Goal: Task Accomplishment & Management: Manage account settings

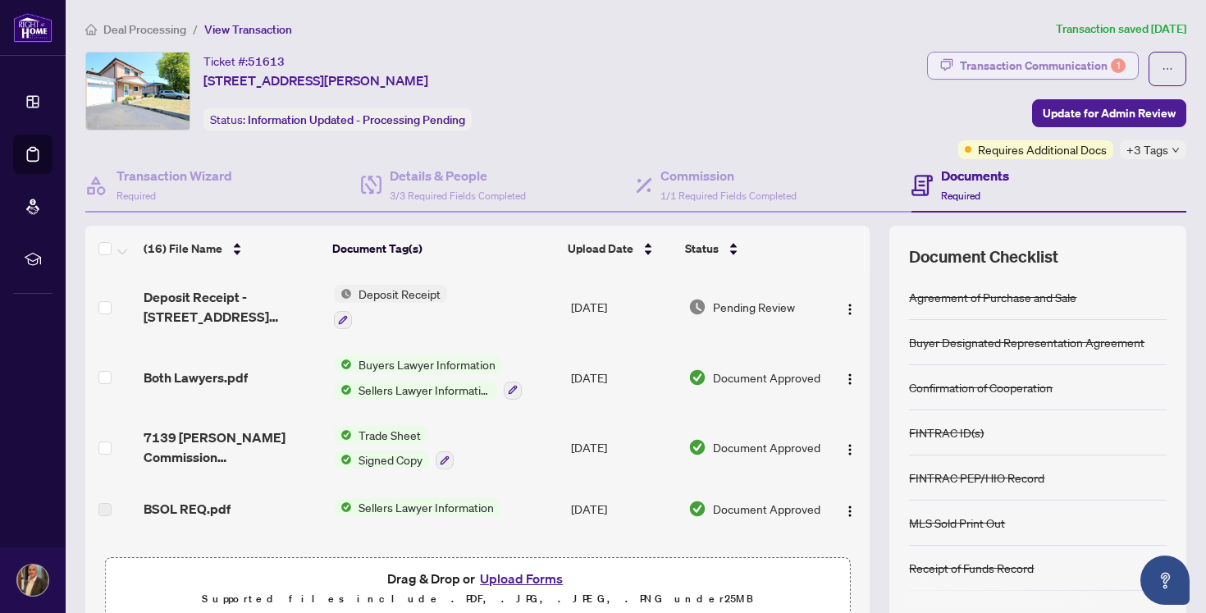
click at [1009, 64] on div "Transaction Communication 1" at bounding box center [1043, 66] width 166 height 26
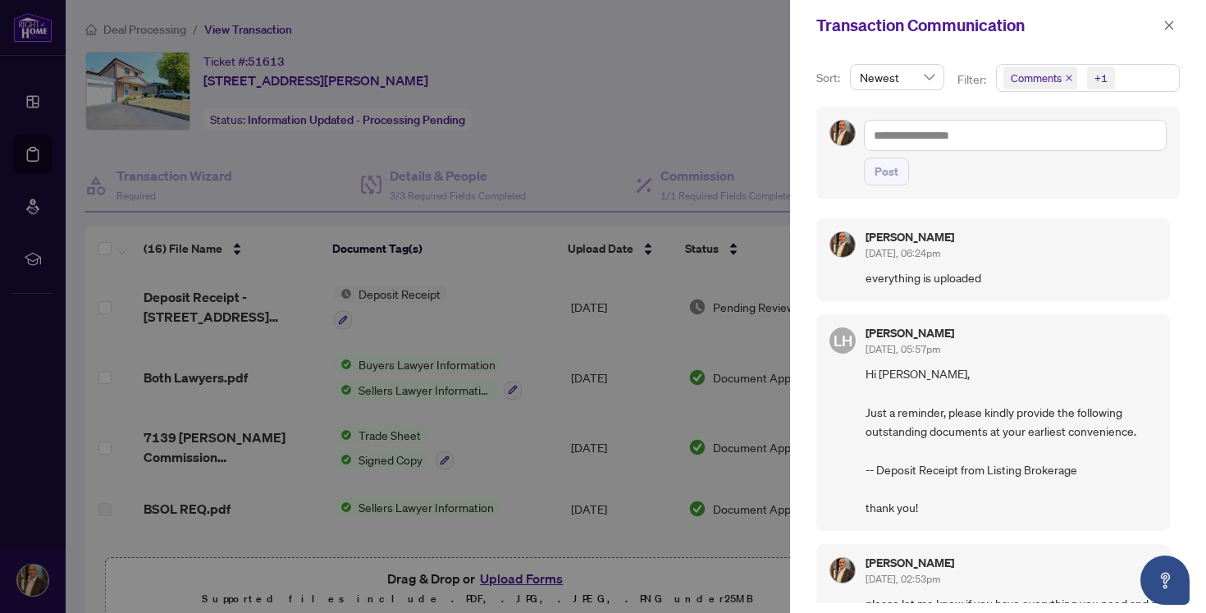
click at [678, 95] on div at bounding box center [603, 306] width 1206 height 613
click at [1175, 25] on button "button" at bounding box center [1169, 26] width 21 height 20
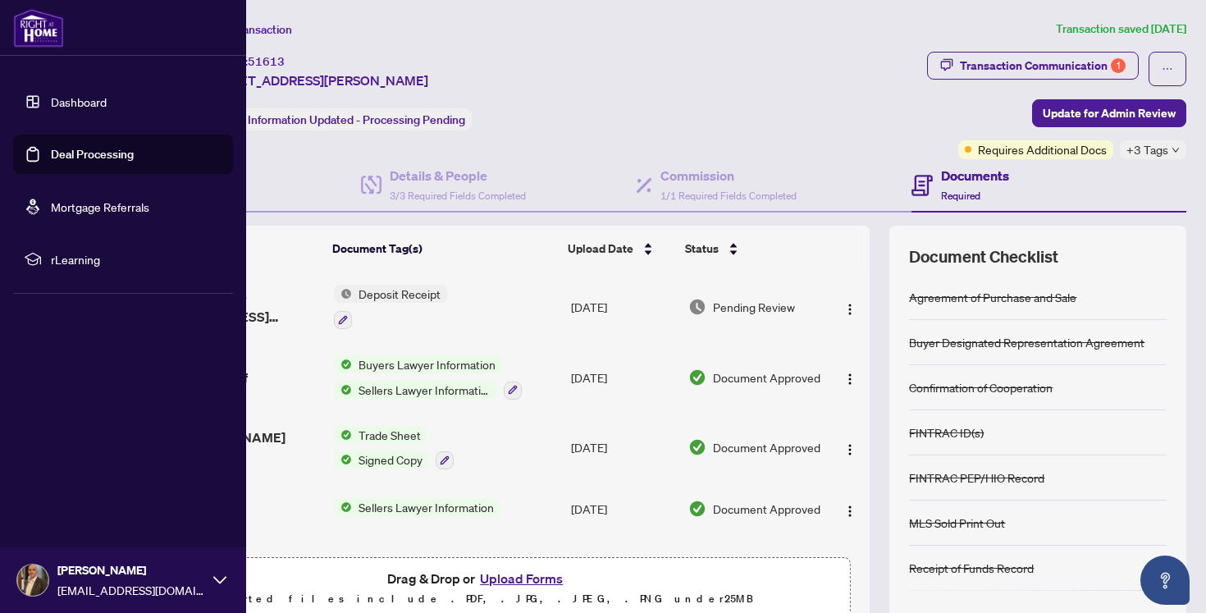
click at [67, 159] on link "Deal Processing" at bounding box center [92, 154] width 83 height 15
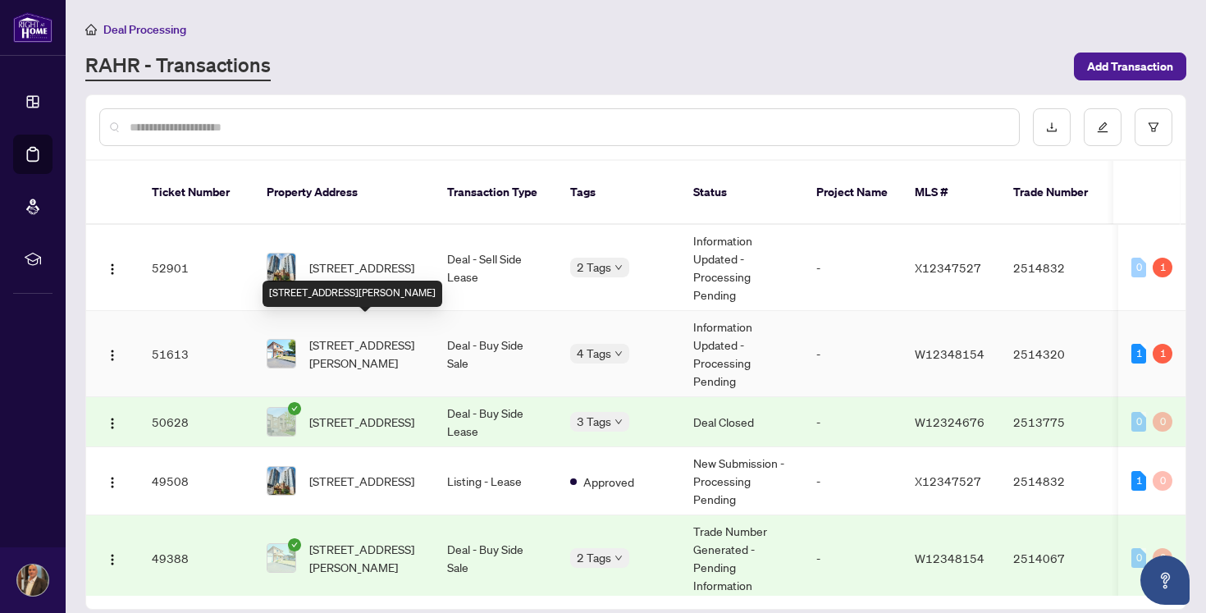
click at [372, 336] on span "[STREET_ADDRESS][PERSON_NAME]" at bounding box center [365, 354] width 112 height 36
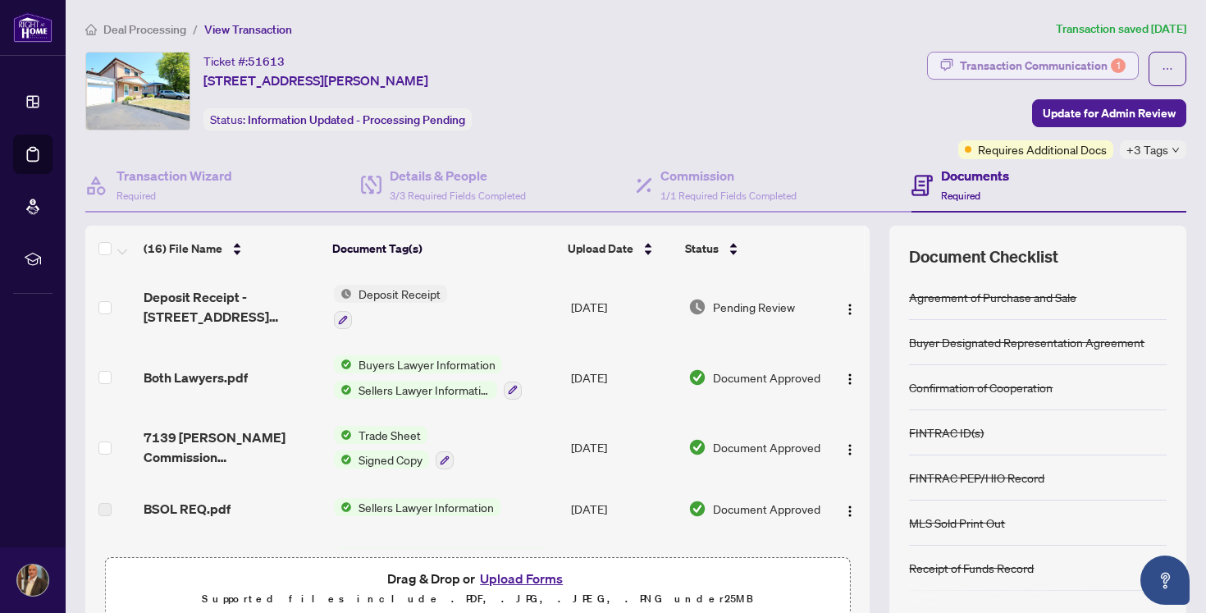
click at [1046, 68] on div "Transaction Communication 1" at bounding box center [1043, 66] width 166 height 26
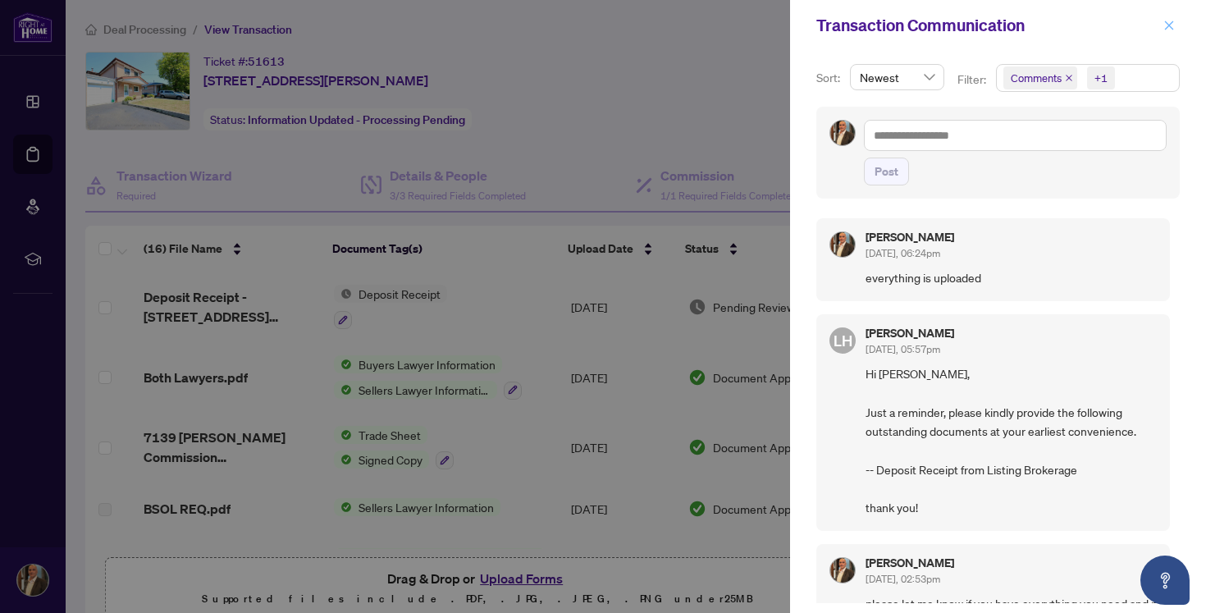
click at [1170, 25] on icon "close" at bounding box center [1169, 25] width 9 height 9
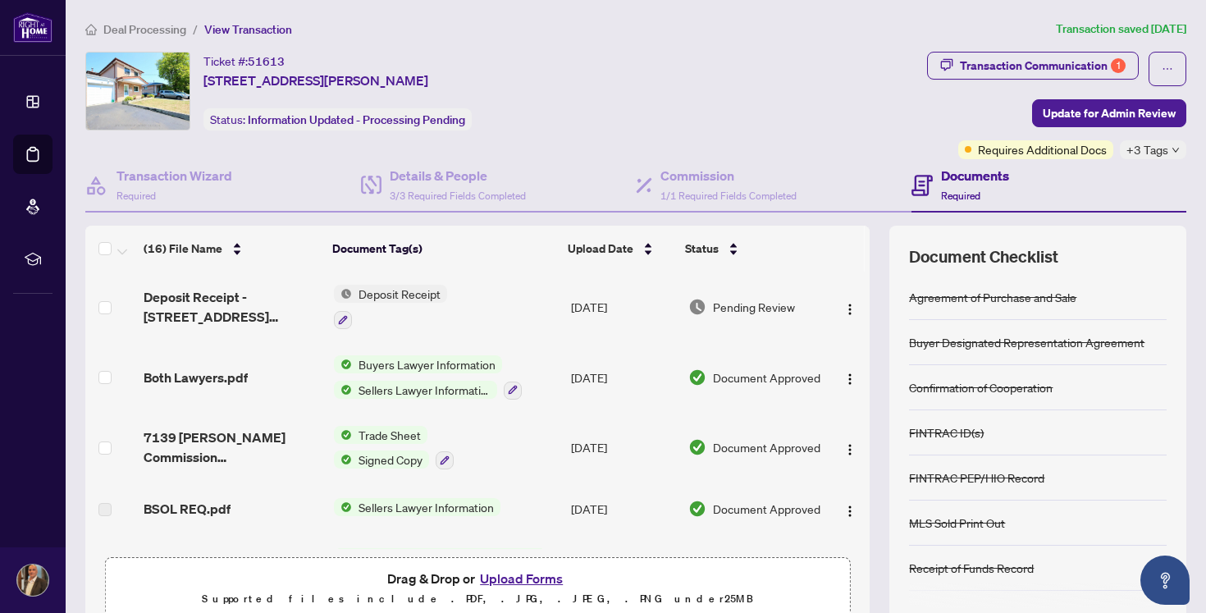
click at [695, 97] on div "Ticket #: 51613 [STREET_ADDRESS][PERSON_NAME] Status: Information Updated - Pro…" at bounding box center [502, 91] width 835 height 79
click at [405, 289] on span "Deposit Receipt" at bounding box center [399, 294] width 95 height 18
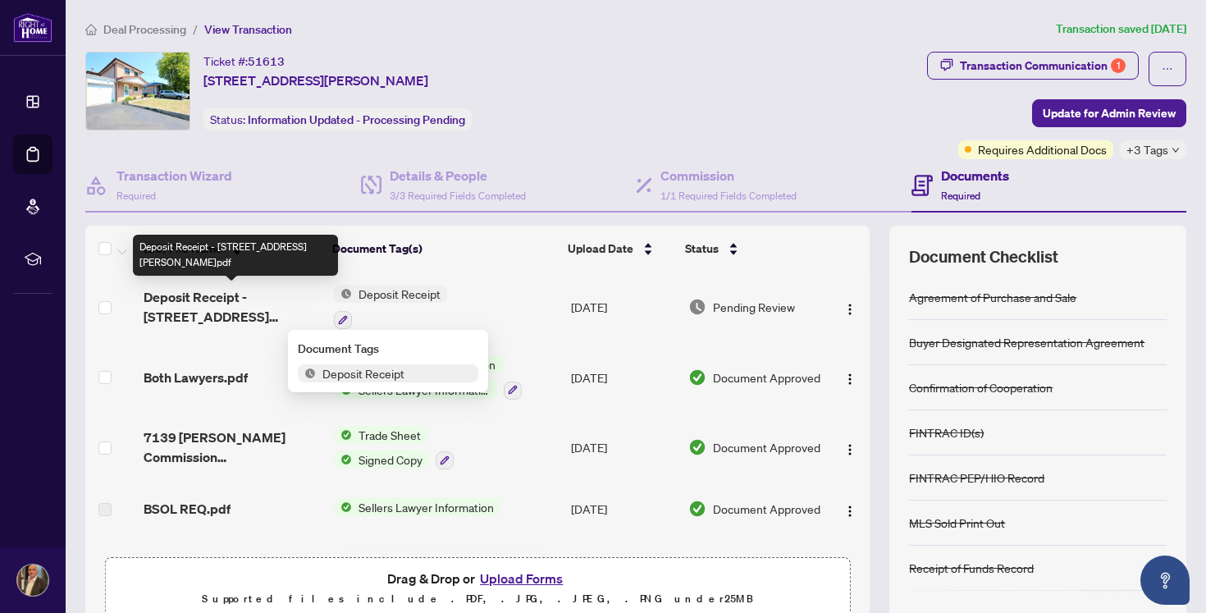
click at [227, 295] on span "Deposit Receipt - [STREET_ADDRESS][PERSON_NAME]pdf" at bounding box center [232, 306] width 176 height 39
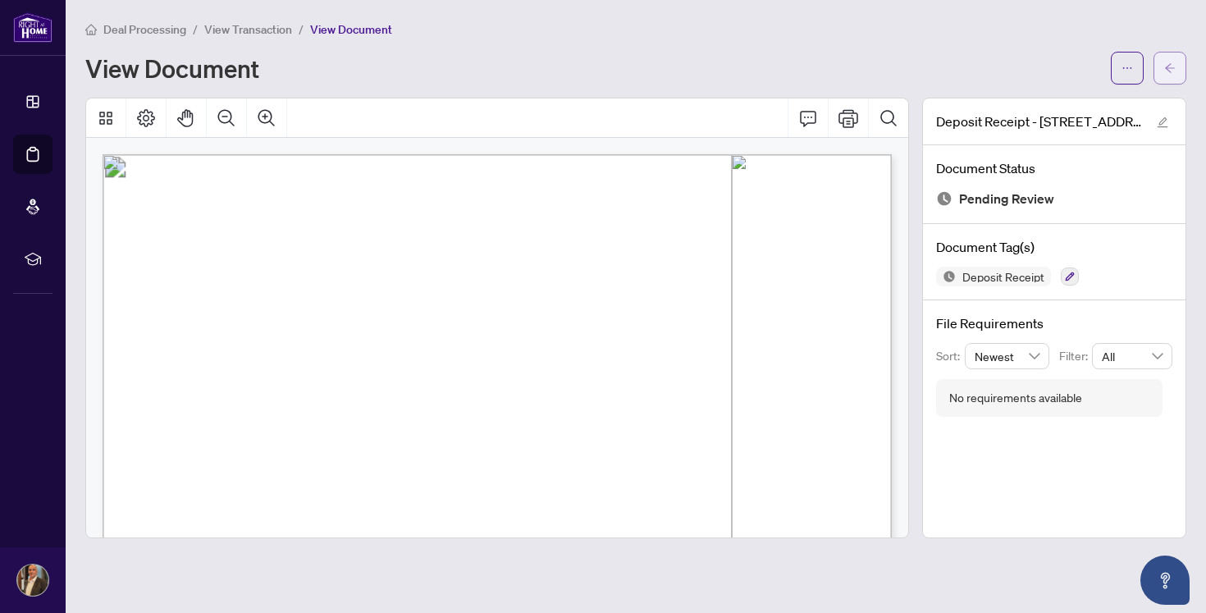
click at [1174, 57] on span "button" at bounding box center [1170, 68] width 11 height 26
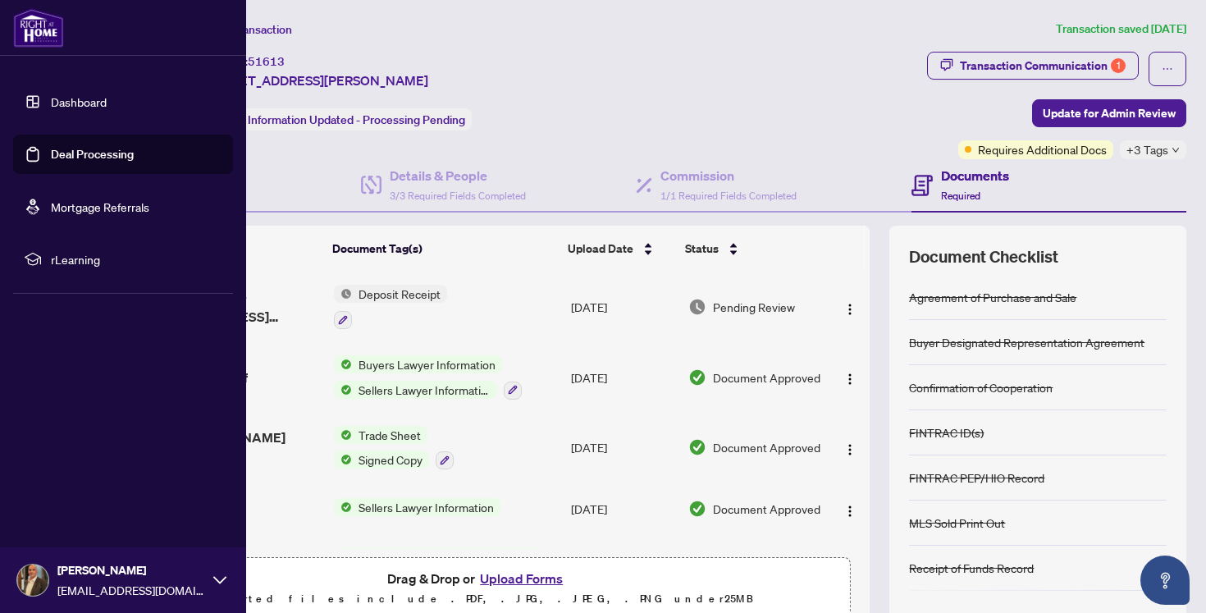
click at [89, 158] on link "Deal Processing" at bounding box center [92, 154] width 83 height 15
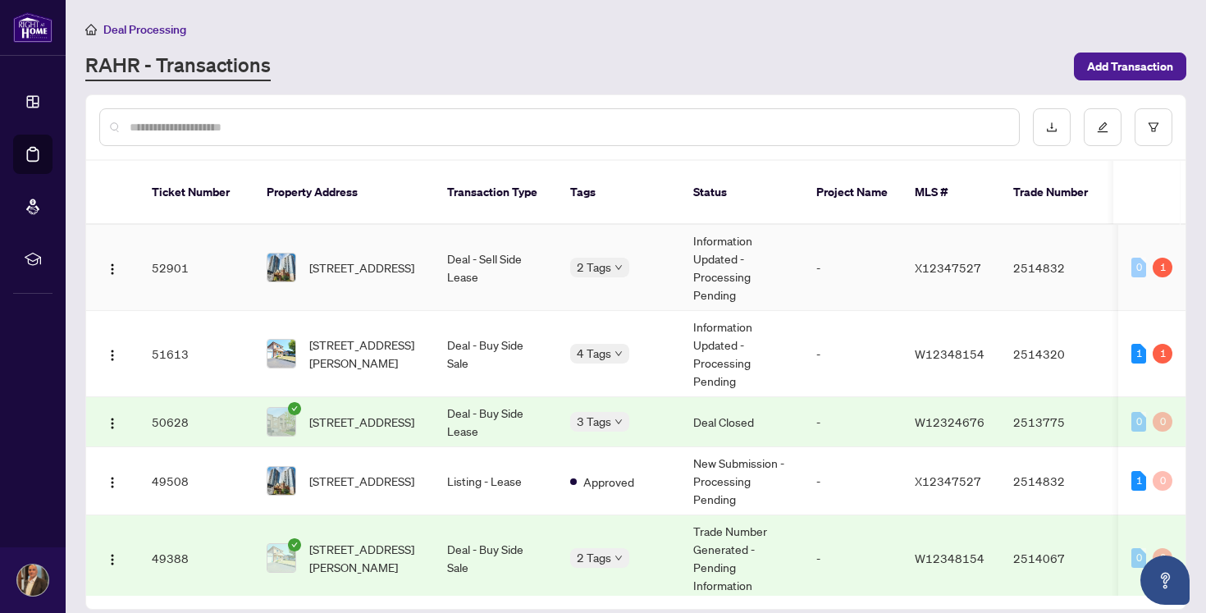
click at [364, 259] on span "[STREET_ADDRESS]" at bounding box center [361, 268] width 105 height 18
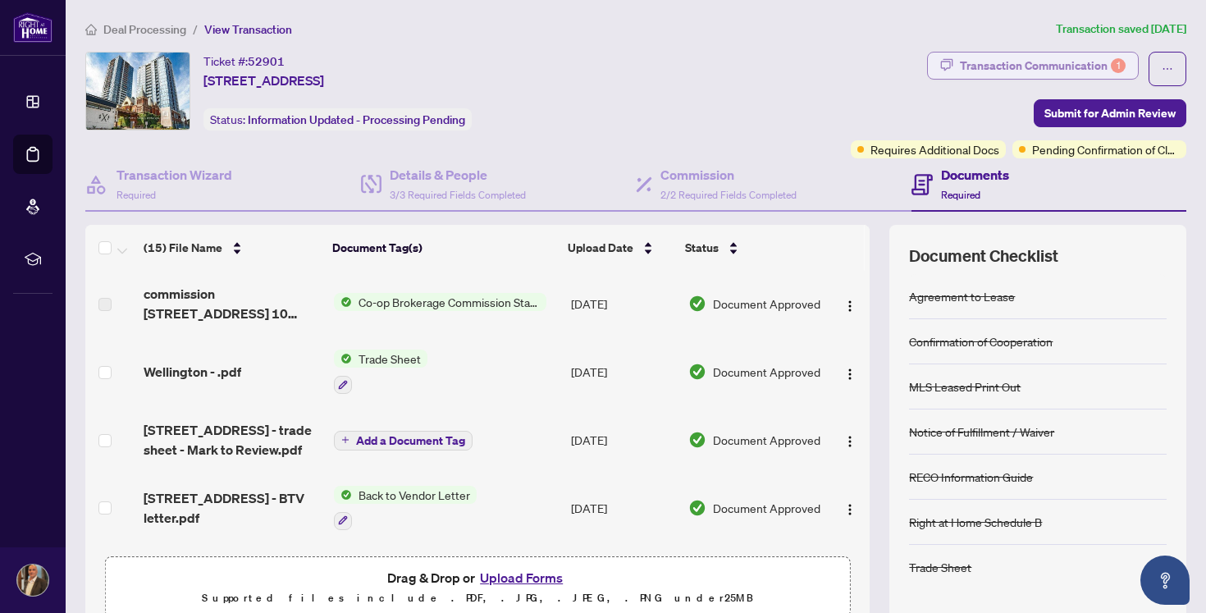
click at [1075, 62] on div "Transaction Communication 1" at bounding box center [1043, 66] width 166 height 26
